Goal: Navigation & Orientation: Find specific page/section

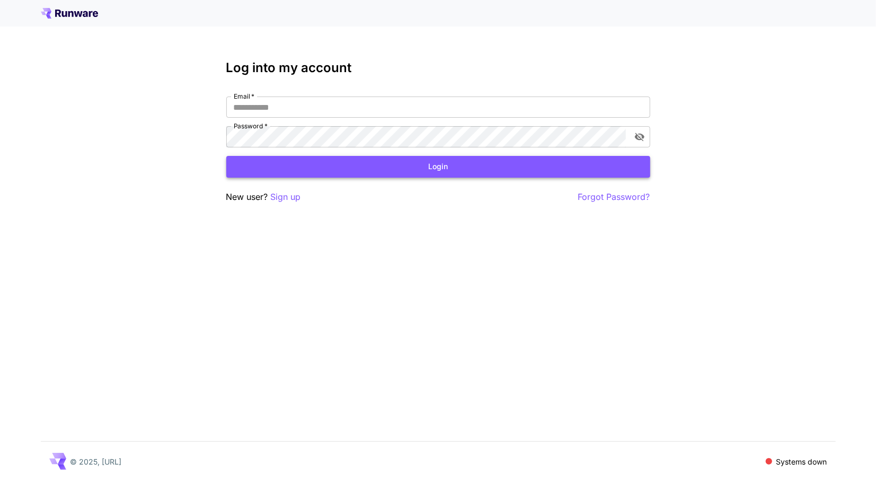
type input "**********"
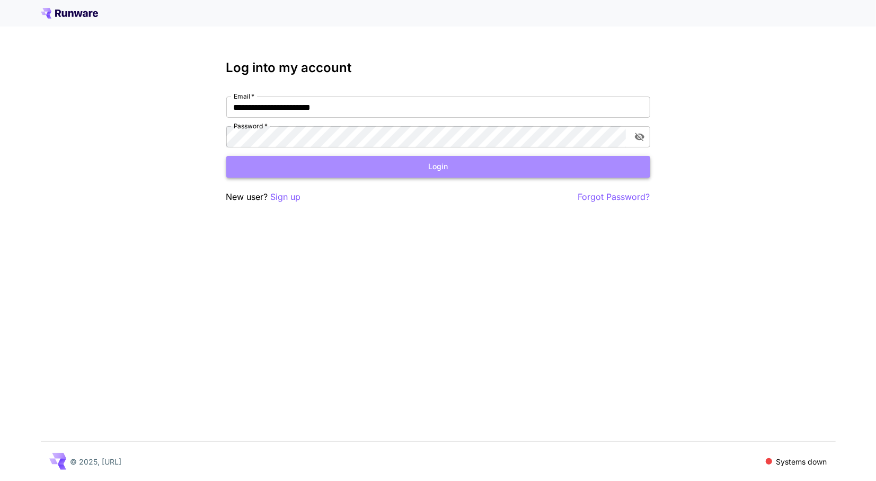
click at [371, 164] on button "Login" at bounding box center [438, 167] width 424 height 22
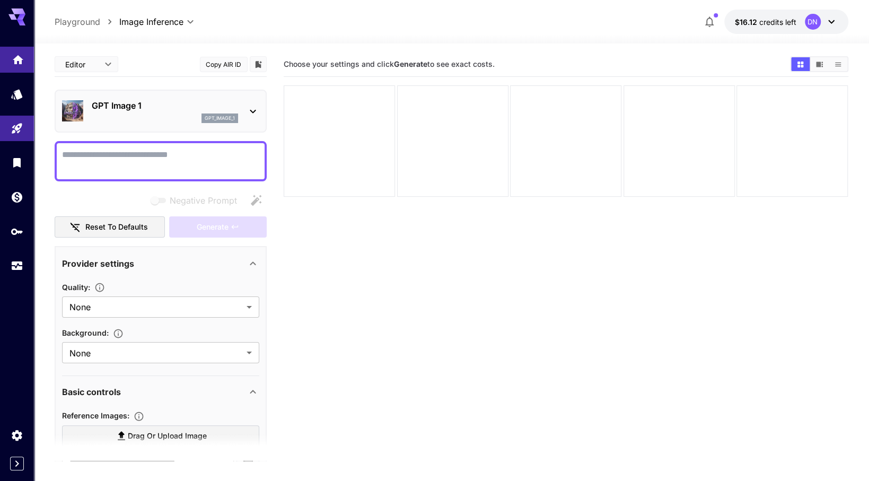
click at [30, 55] on link at bounding box center [17, 60] width 34 height 26
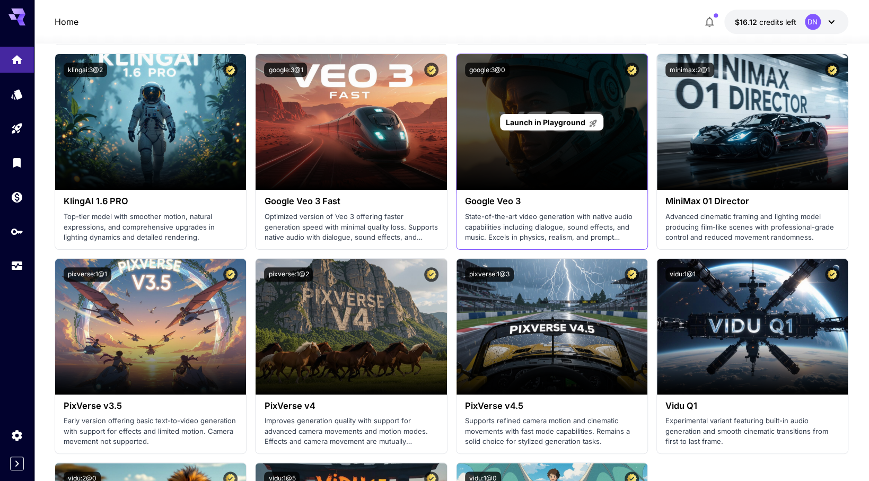
scroll to position [689, 0]
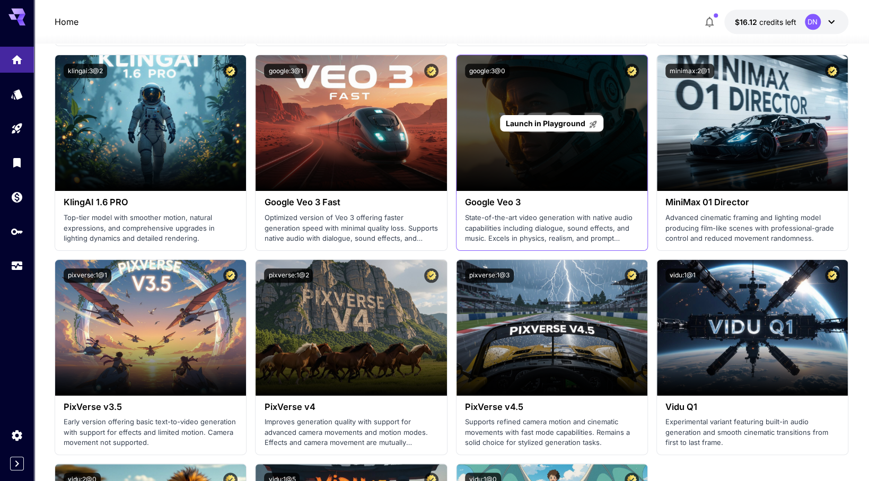
click at [512, 161] on div "Launch in Playground" at bounding box center [551, 123] width 191 height 136
click at [514, 124] on span "Launch in Playground" at bounding box center [545, 123] width 79 height 9
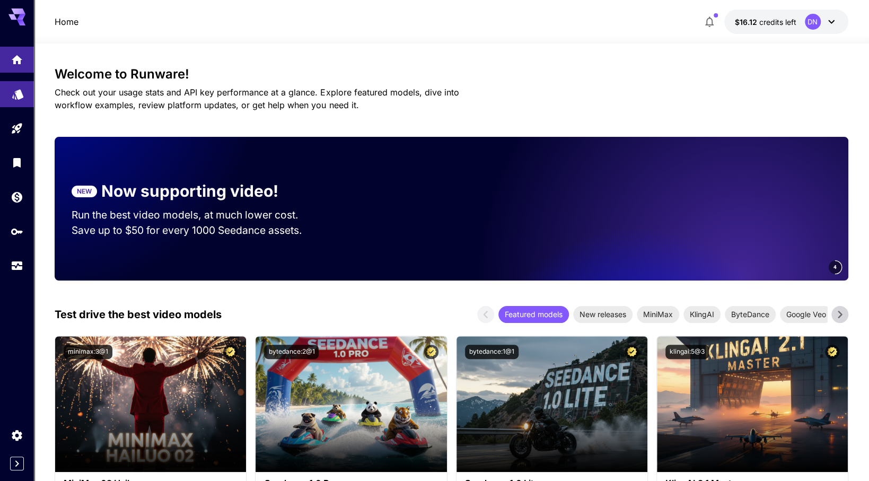
click at [16, 99] on link at bounding box center [17, 94] width 34 height 26
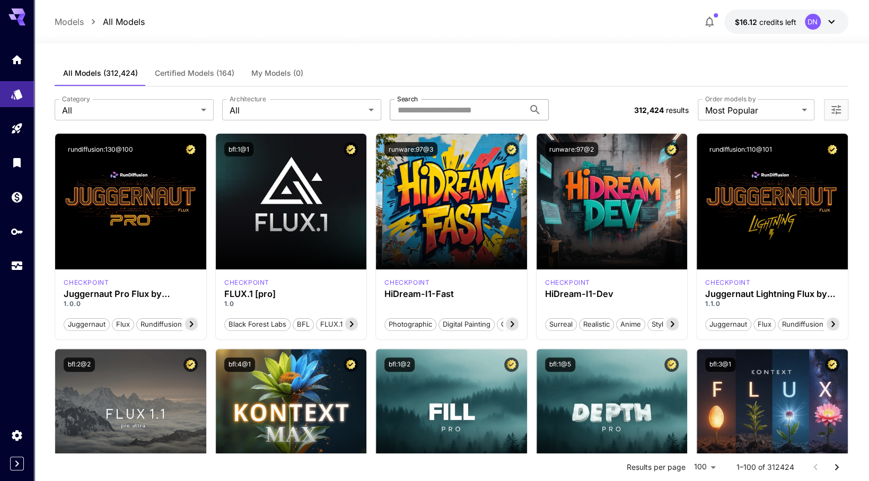
click at [457, 109] on input "Search" at bounding box center [457, 109] width 135 height 21
type input "*"
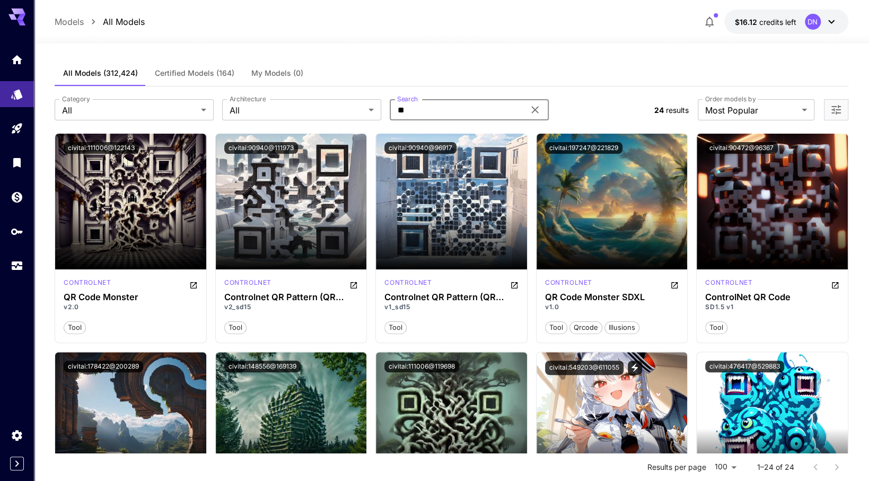
type input "**"
click at [535, 107] on icon at bounding box center [534, 109] width 13 height 13
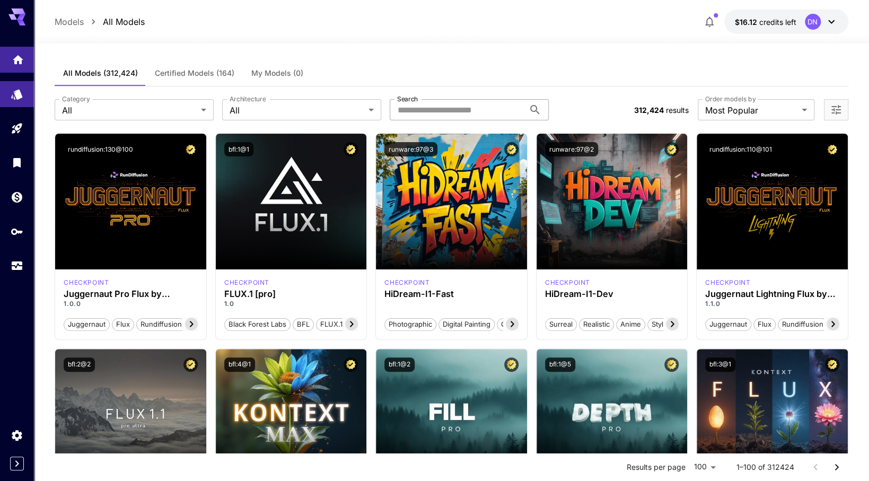
click at [25, 66] on link at bounding box center [17, 60] width 34 height 26
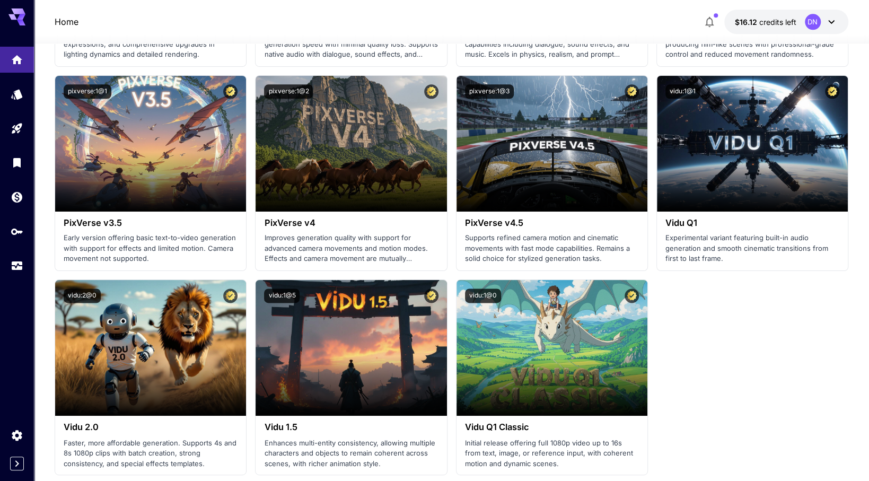
scroll to position [901, 0]
